Goal: Check status: Check status

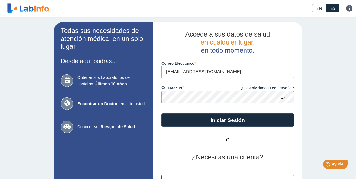
type input "kilombopr@gmail.com"
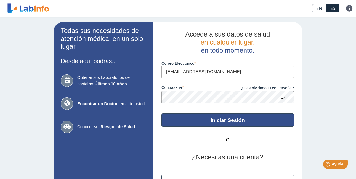
click at [223, 120] on button "Iniciar Sesión" at bounding box center [228, 119] width 133 height 13
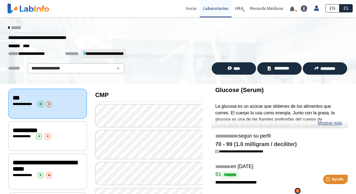
drag, startPoint x: 96, startPoint y: 76, endPoint x: 99, endPoint y: 75, distance: 3.8
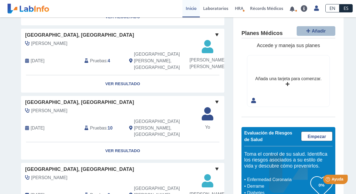
scroll to position [519, 0]
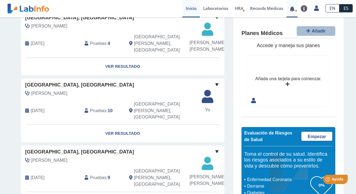
click at [291, 9] on link at bounding box center [292, 9] width 11 height 4
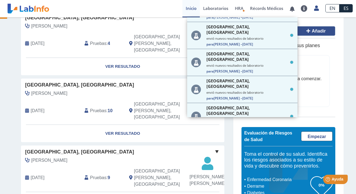
scroll to position [344, 0]
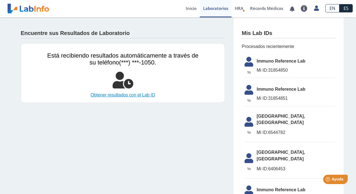
click at [141, 96] on link "Obtener resultados con el Lab ID" at bounding box center [122, 95] width 151 height 7
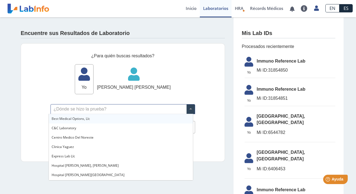
click at [187, 108] on span at bounding box center [191, 109] width 8 height 9
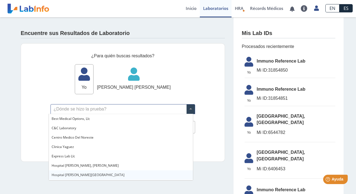
drag, startPoint x: 73, startPoint y: 174, endPoint x: 70, endPoint y: 170, distance: 5.4
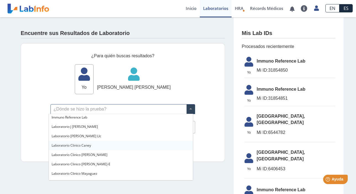
scroll to position [41, 0]
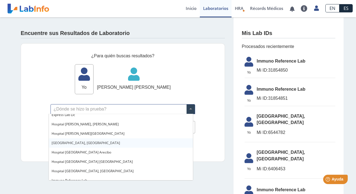
click at [86, 143] on span "[GEOGRAPHIC_DATA], [GEOGRAPHIC_DATA]" at bounding box center [86, 143] width 69 height 5
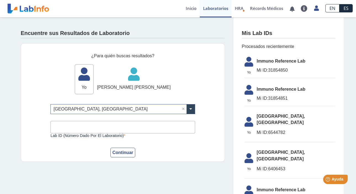
click at [95, 130] on input "Lab ID (número dado por el laboratorio)" at bounding box center [123, 127] width 145 height 12
drag, startPoint x: 292, startPoint y: 71, endPoint x: 267, endPoint y: 73, distance: 25.3
click at [267, 73] on span "Mi ID: 31854850" at bounding box center [296, 70] width 79 height 7
click at [296, 73] on span "Mi ID: 31854850" at bounding box center [296, 70] width 79 height 7
click at [108, 131] on input "Lab ID (número dado por el laboratorio)" at bounding box center [123, 127] width 145 height 12
